Goal: Find specific page/section: Find specific page/section

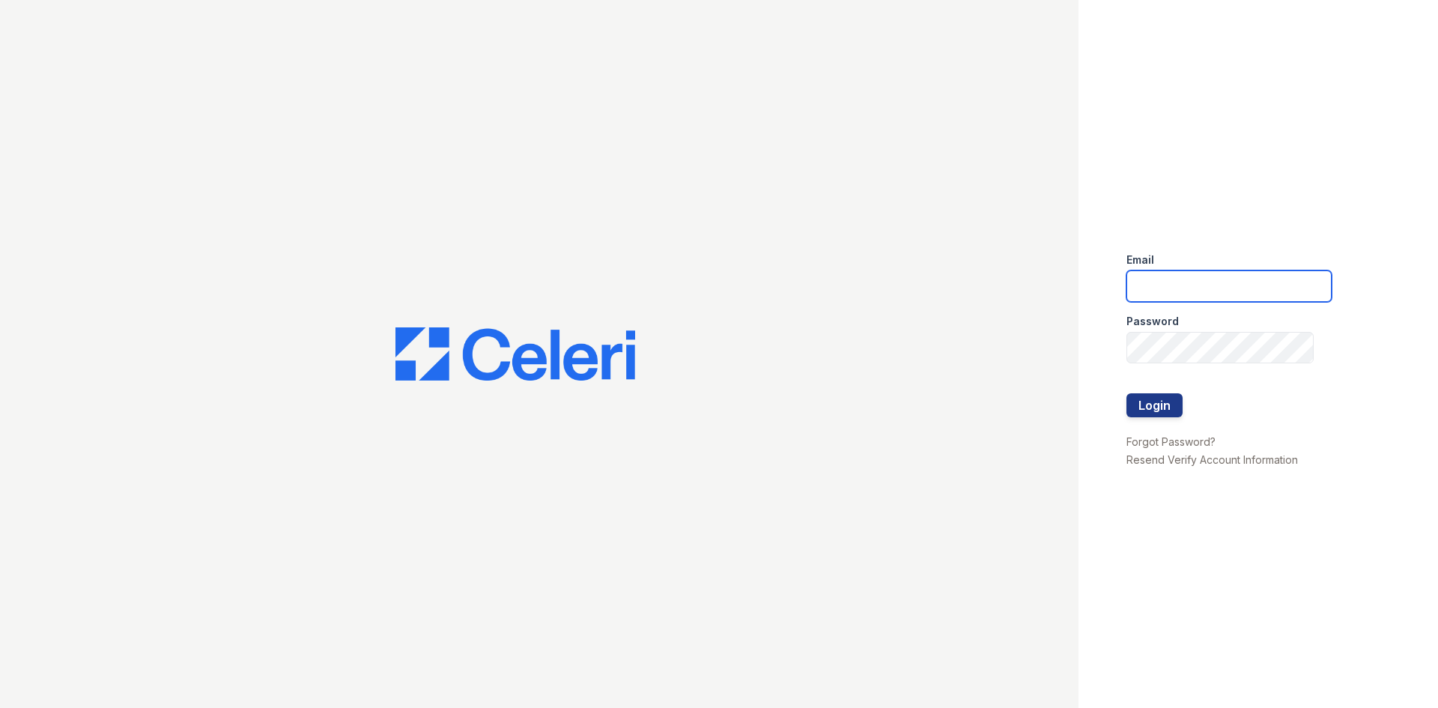
click at [1150, 284] on input "email" at bounding box center [1229, 285] width 205 height 31
type input "arrivevalleyforge@trinity-pm.com"
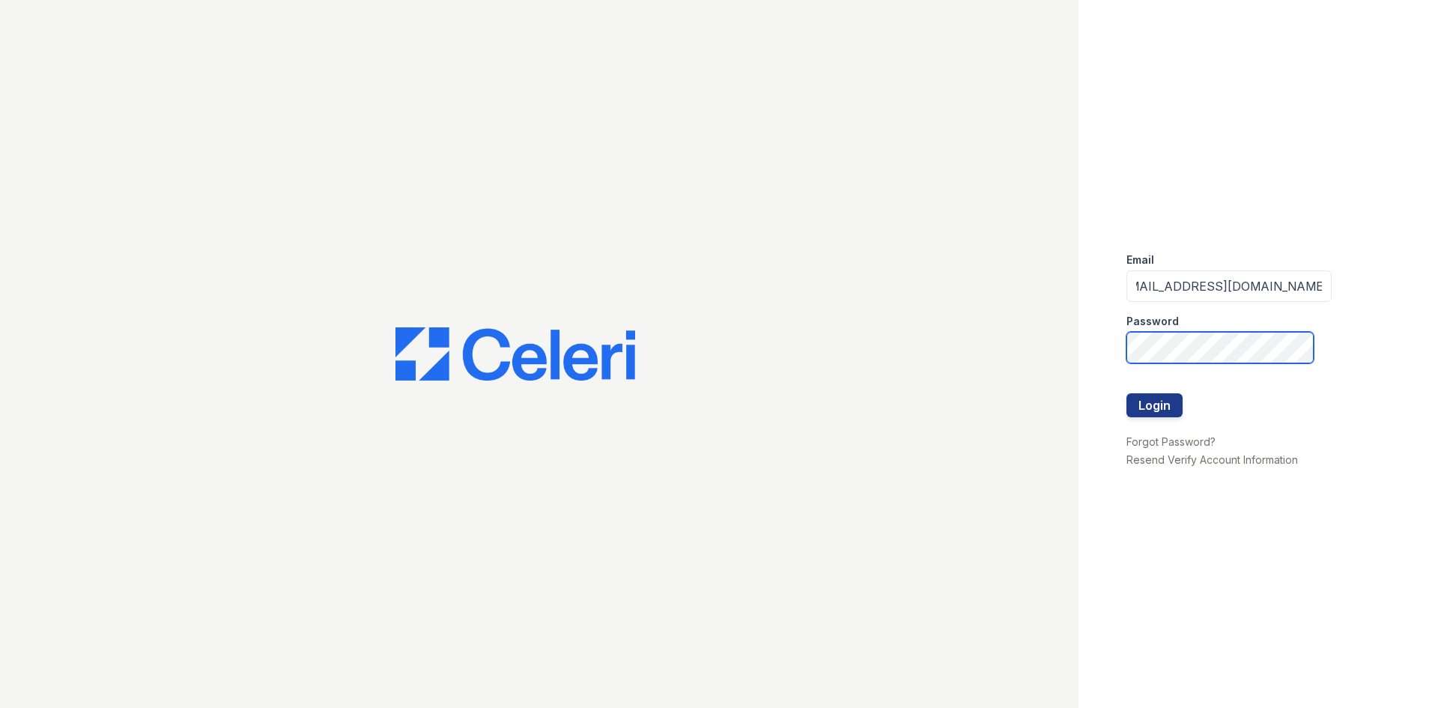
scroll to position [0, 0]
click at [1136, 404] on button "Login" at bounding box center [1155, 405] width 56 height 24
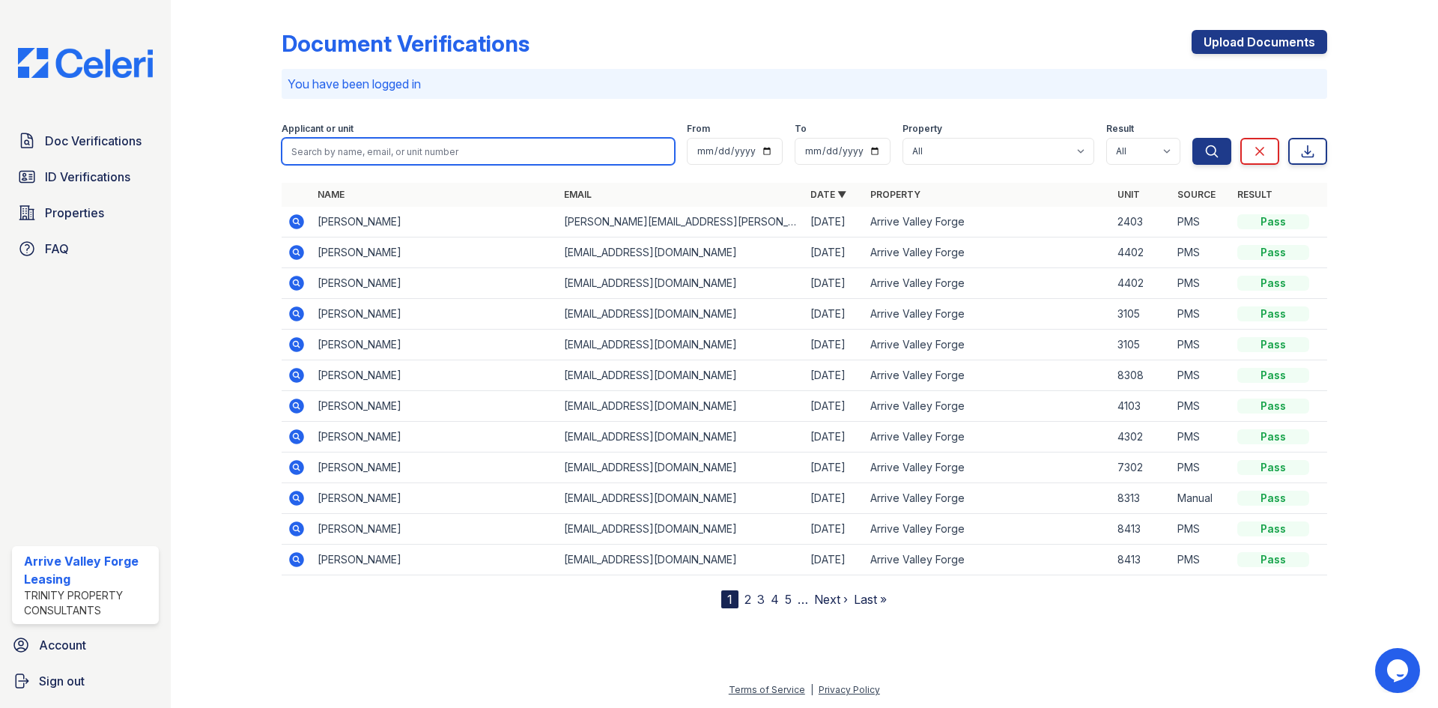
click at [479, 152] on input "search" at bounding box center [478, 151] width 393 height 27
type input "[PERSON_NAME]"
click at [1192, 138] on button "Search" at bounding box center [1211, 151] width 39 height 27
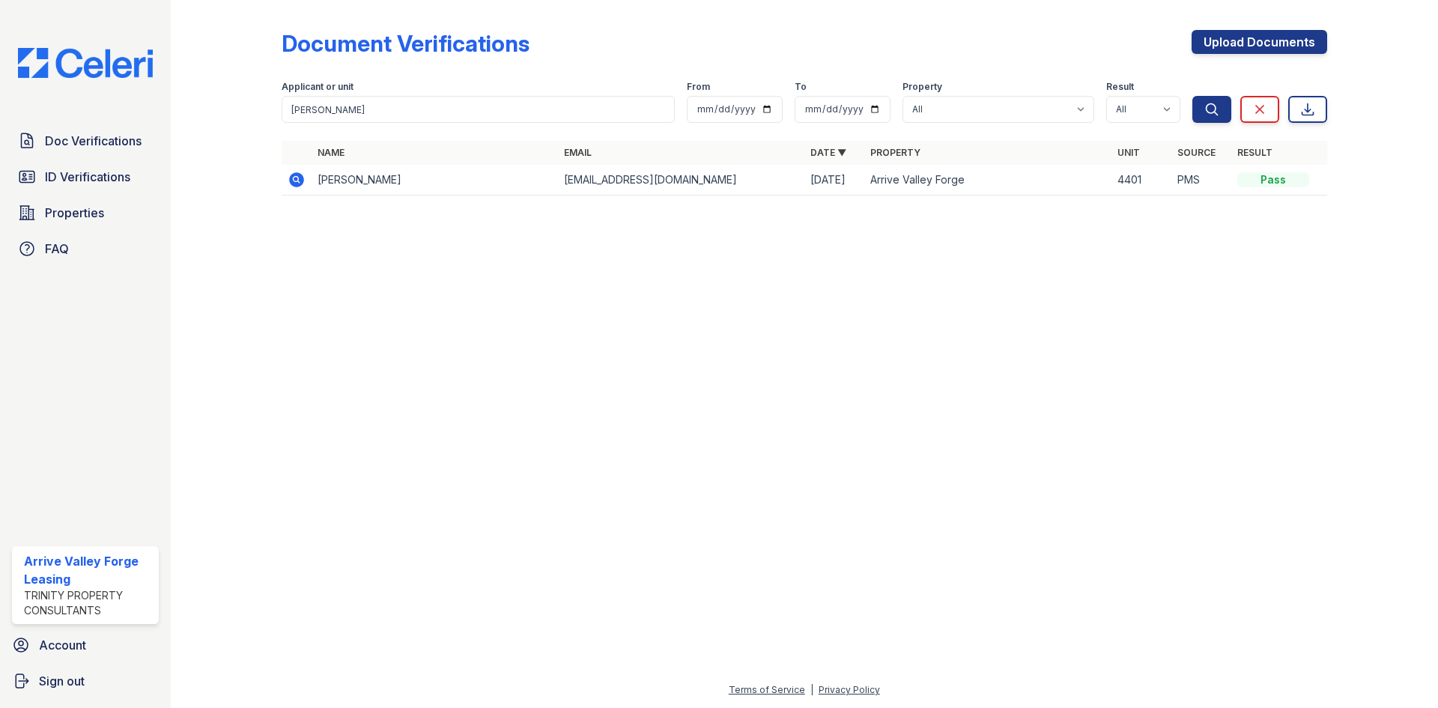
click at [298, 184] on icon at bounding box center [296, 179] width 15 height 15
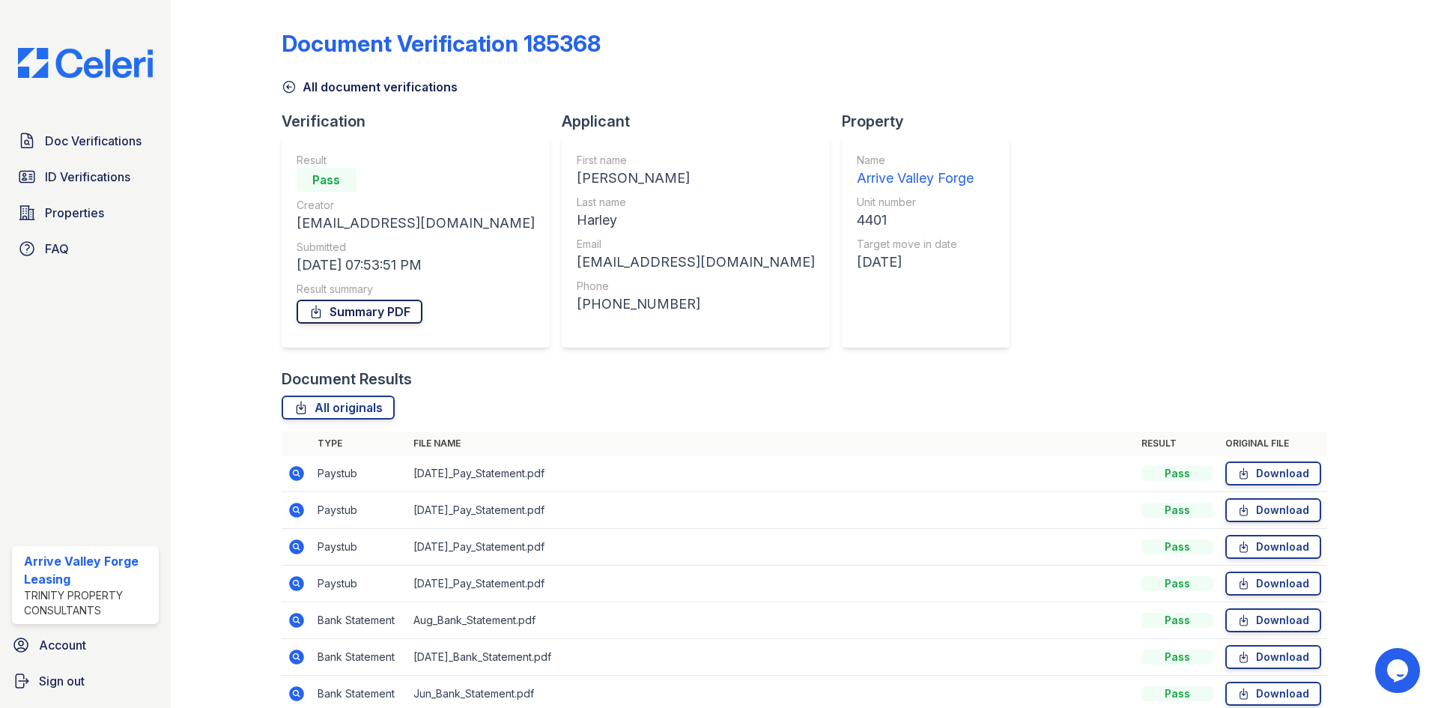
click at [381, 321] on link "Summary PDF" at bounding box center [360, 312] width 126 height 24
